Goal: Task Accomplishment & Management: Complete application form

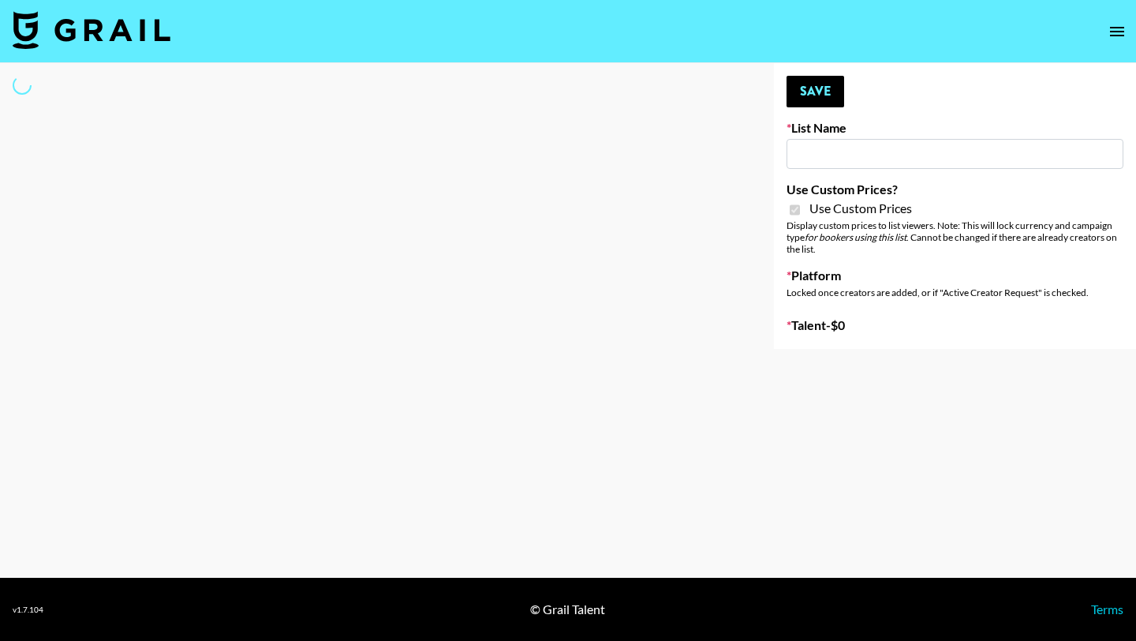
type input "Mirror HQ ([DATE])"
checkbox input "true"
select select "Brand"
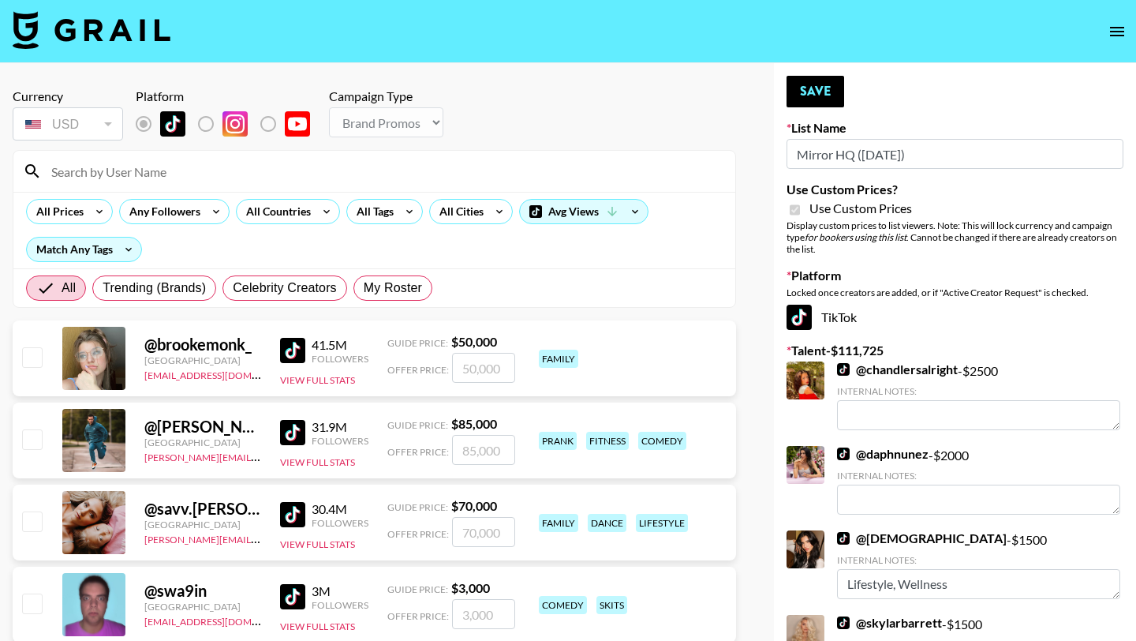
click at [256, 170] on input at bounding box center [384, 171] width 684 height 25
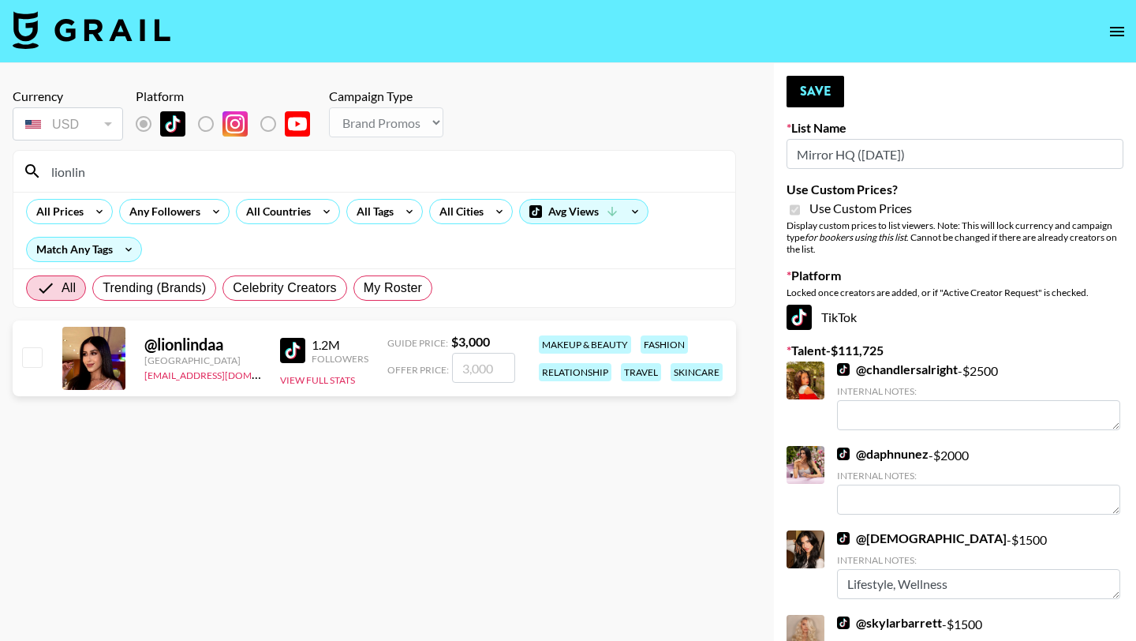
type input "lionlin"
click at [33, 357] on input "checkbox" at bounding box center [31, 356] width 19 height 19
checkbox input "true"
type input "3000"
click at [818, 92] on button "Save" at bounding box center [816, 92] width 58 height 32
